Goal: Transaction & Acquisition: Purchase product/service

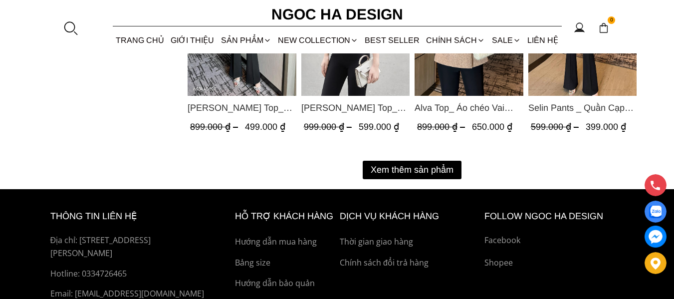
scroll to position [1398, 0]
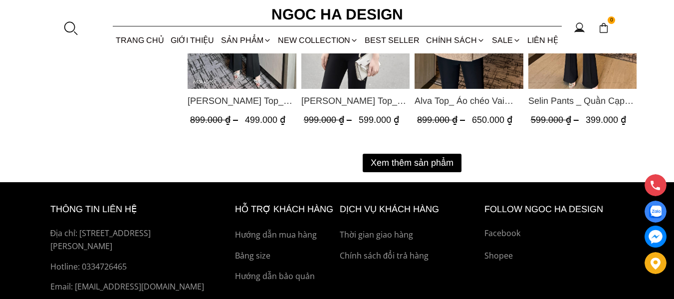
click at [412, 163] on button "Xem thêm sản phẩm" at bounding box center [412, 163] width 99 height 18
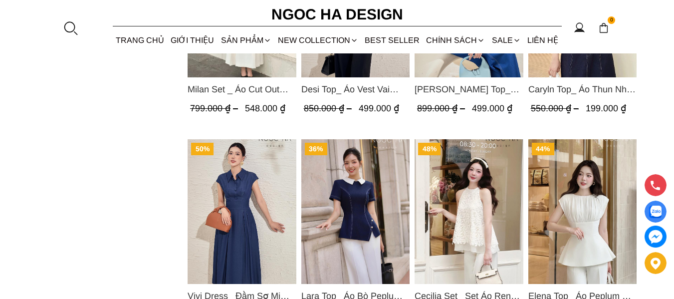
scroll to position [2296, 0]
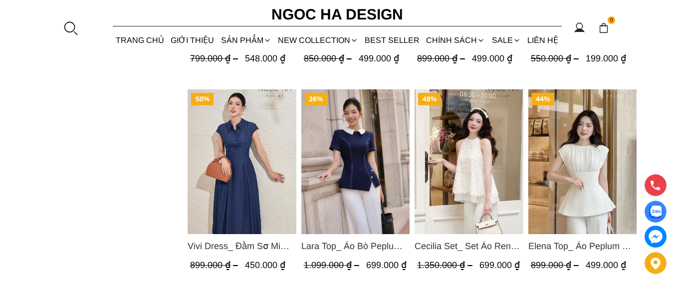
click at [242, 171] on img "Product image - Vivi Dress_ Đầm Sơ Mi Rớt Vai Bò Lụa Màu Xanh D1000" at bounding box center [242, 161] width 109 height 145
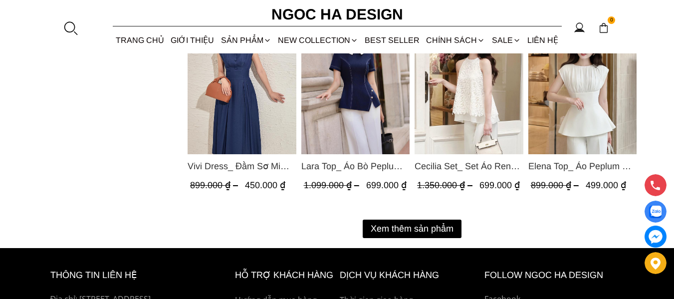
scroll to position [2396, 0]
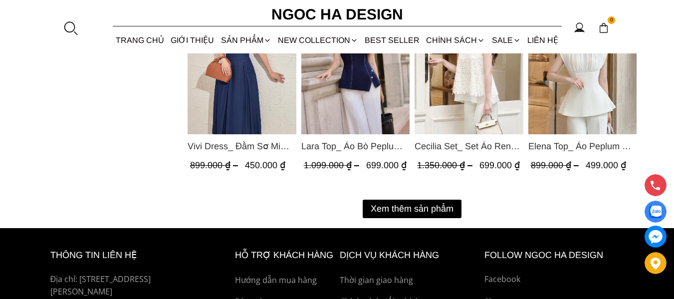
click at [414, 210] on button "Xem thêm sản phẩm" at bounding box center [412, 209] width 99 height 18
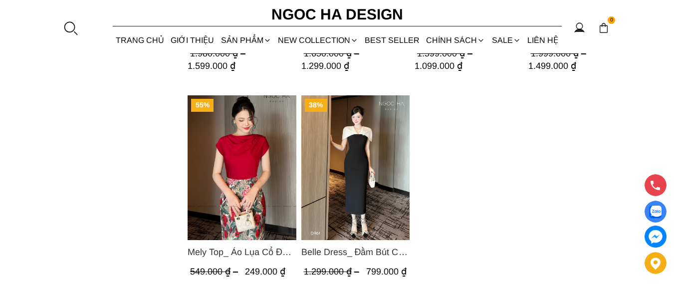
scroll to position [3095, 0]
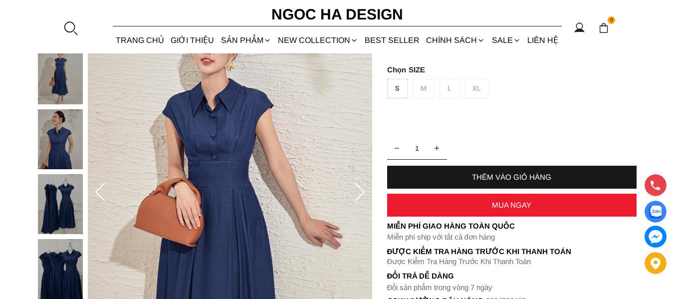
scroll to position [150, 0]
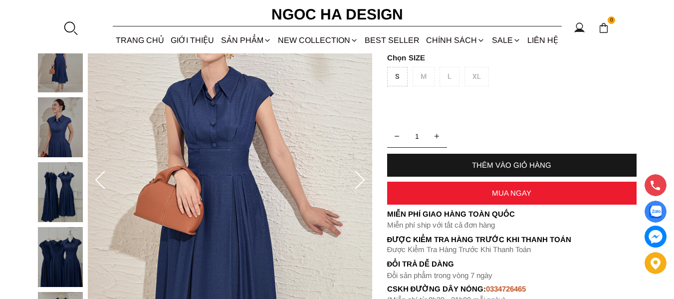
click at [354, 178] on icon at bounding box center [360, 181] width 20 height 20
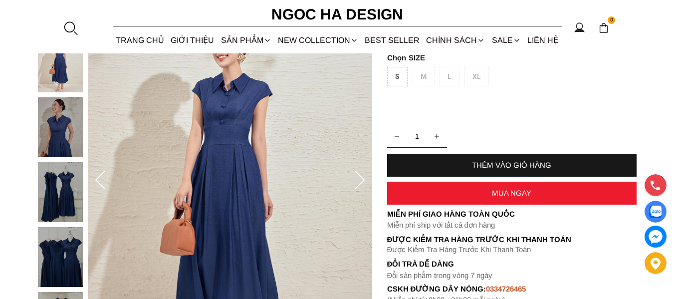
click at [354, 178] on icon at bounding box center [360, 181] width 20 height 20
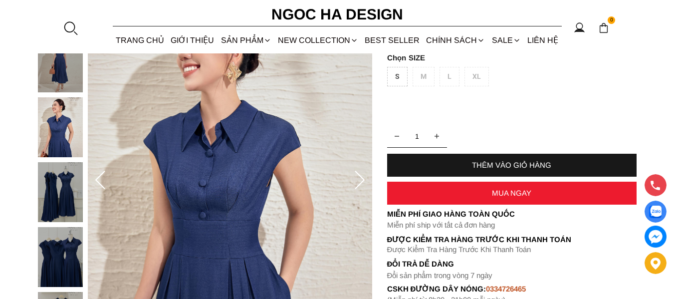
click at [354, 178] on icon at bounding box center [360, 181] width 20 height 20
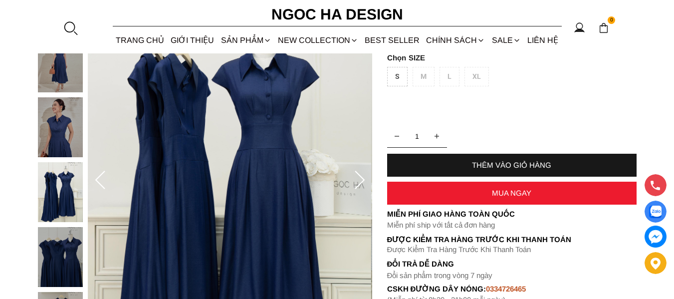
click at [354, 177] on icon at bounding box center [360, 181] width 20 height 20
